Goal: Check status: Check status

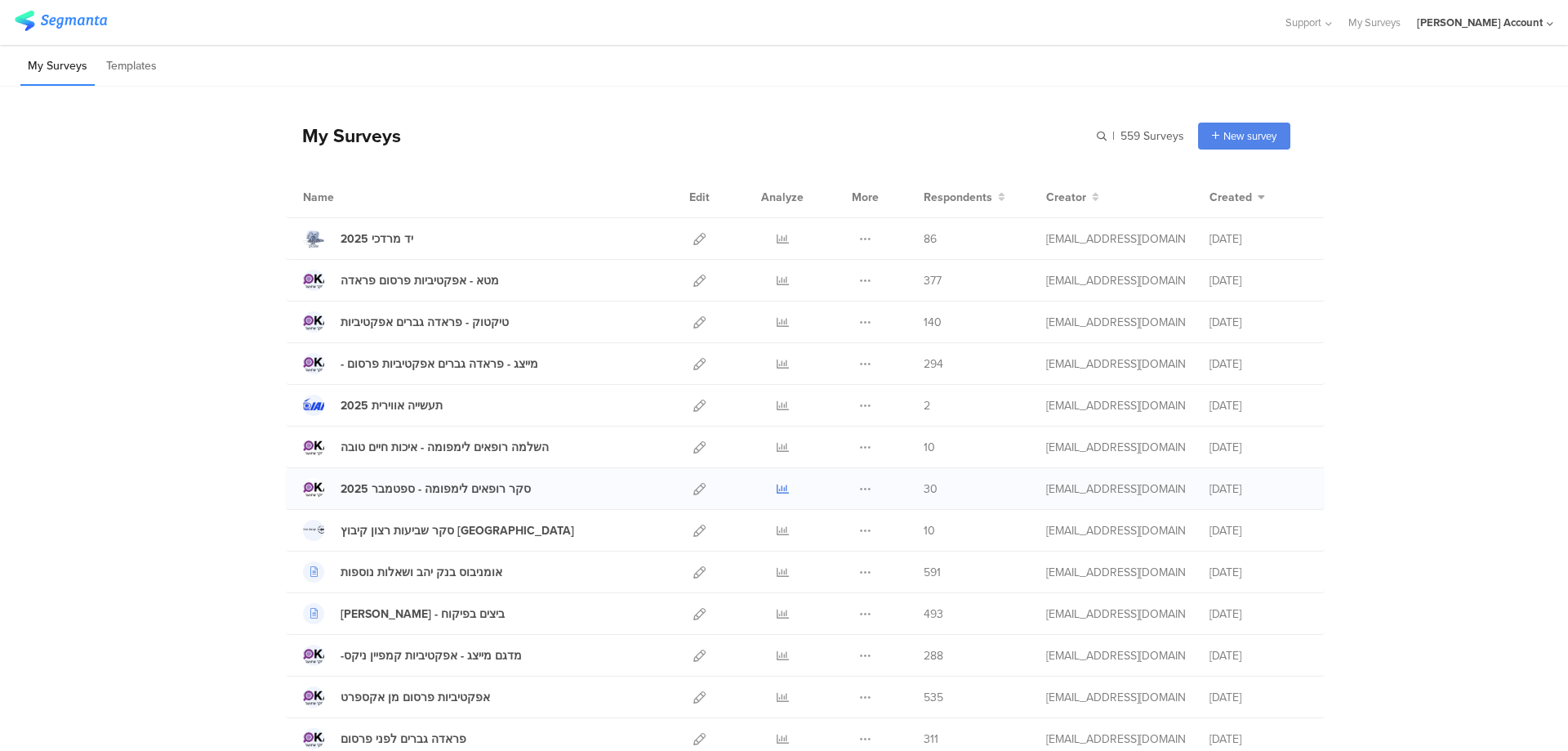
click at [777, 490] on icon at bounding box center [782, 489] width 12 height 12
